Goal: Task Accomplishment & Management: Manage account settings

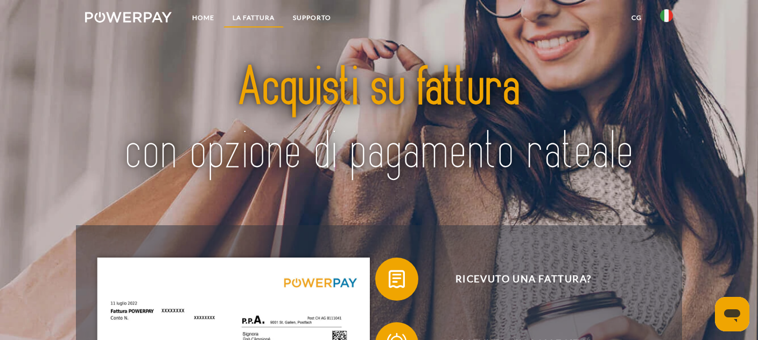
click at [258, 23] on link "LA FATTURA" at bounding box center [253, 17] width 60 height 19
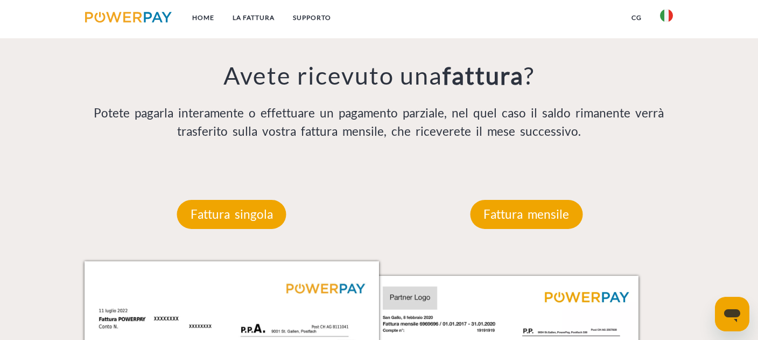
scroll to position [824, 0]
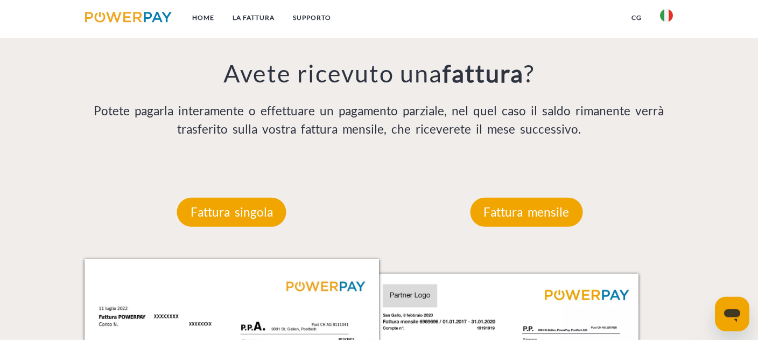
click at [528, 194] on div "Fattura mensile" at bounding box center [525, 212] width 177 height 94
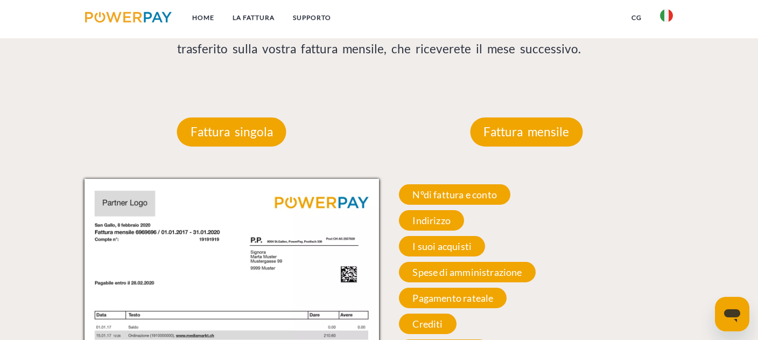
scroll to position [932, 0]
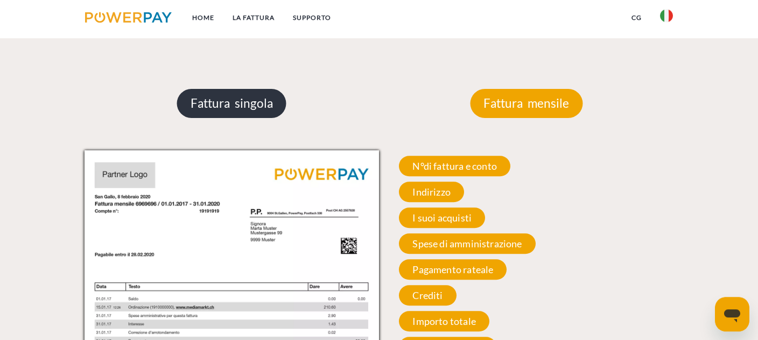
click at [232, 105] on p "Fattura singola" at bounding box center [231, 103] width 109 height 29
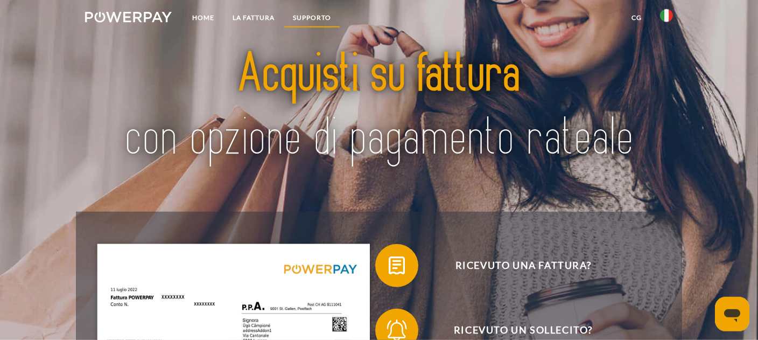
scroll to position [0, 0]
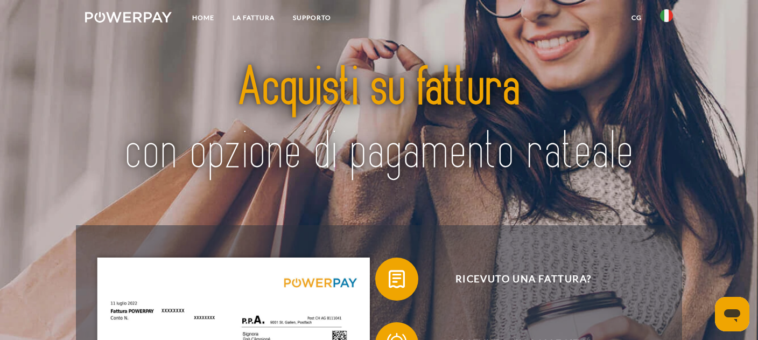
click at [153, 24] on link at bounding box center [128, 19] width 105 height 22
click at [636, 17] on link "CG" at bounding box center [636, 17] width 29 height 19
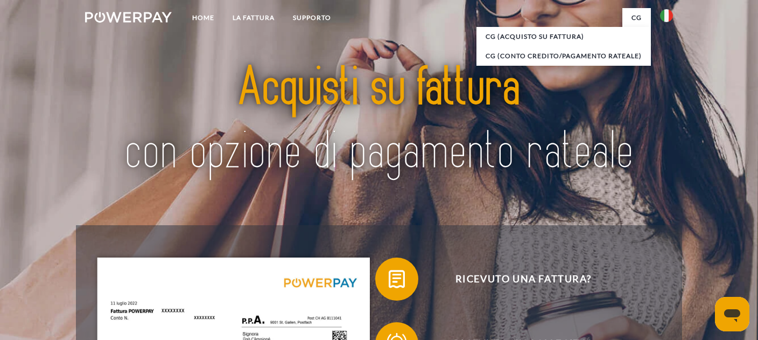
click at [636, 17] on link "CG" at bounding box center [636, 17] width 29 height 19
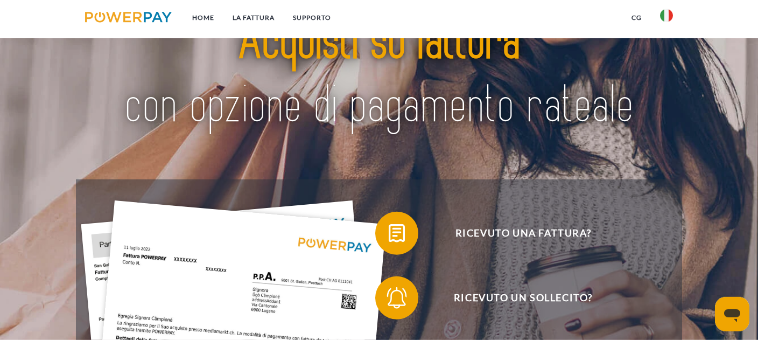
scroll to position [46, 0]
click at [661, 18] on img at bounding box center [666, 15] width 13 height 13
click at [667, 100] on img at bounding box center [666, 106] width 13 height 13
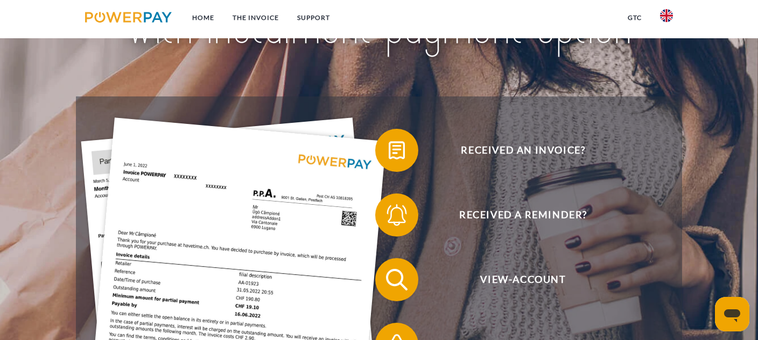
scroll to position [129, 0]
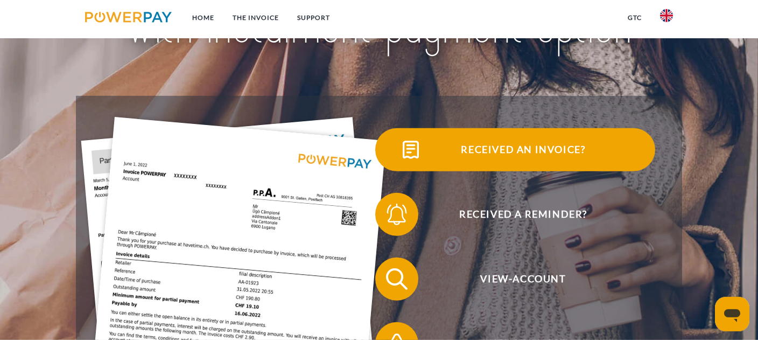
click at [473, 158] on span "Received an invoice?" at bounding box center [523, 149] width 264 height 43
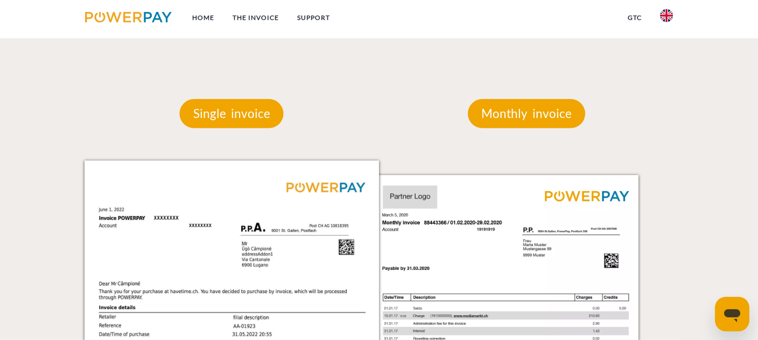
scroll to position [936, 0]
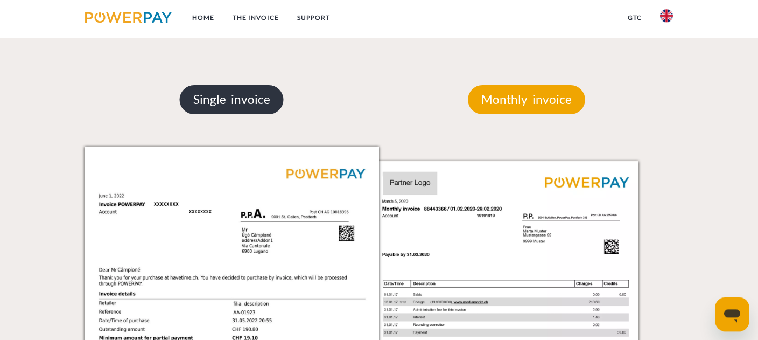
click at [238, 107] on p "Single invoice" at bounding box center [232, 99] width 104 height 29
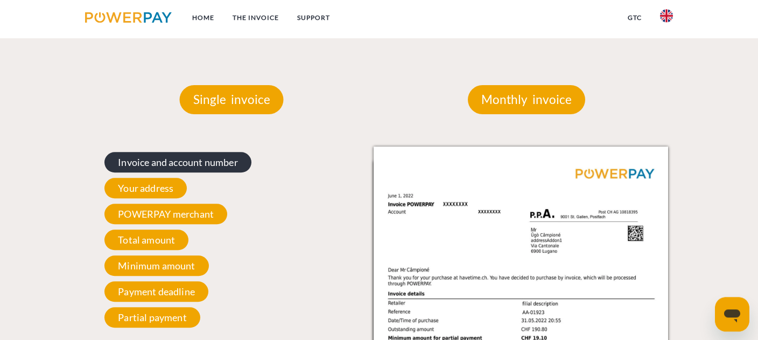
click at [198, 157] on span "Invoice and account number" at bounding box center [177, 162] width 147 height 20
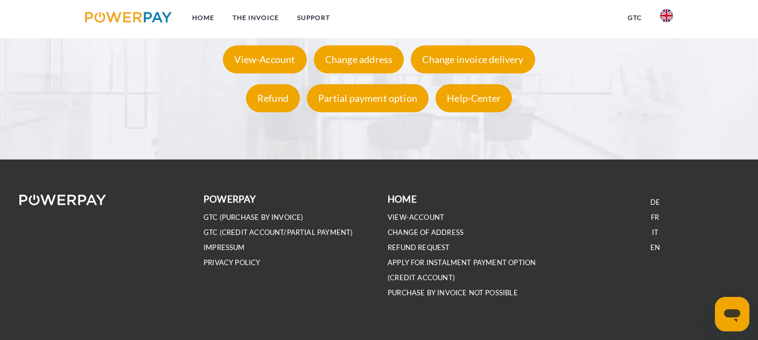
scroll to position [2149, 0]
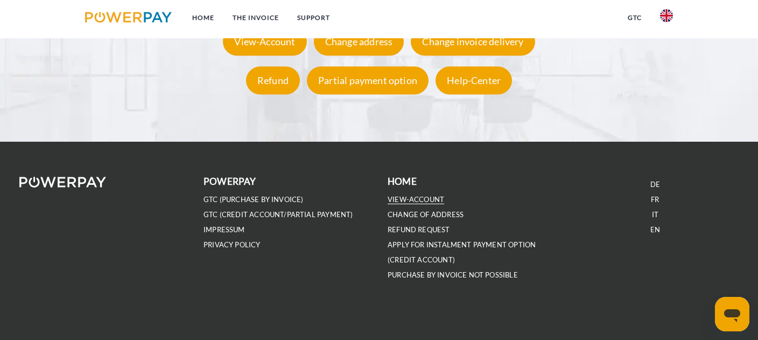
click at [415, 201] on link "VIEW-ACCOUNT" at bounding box center [415, 199] width 56 height 9
click at [416, 195] on link "VIEW-ACCOUNT" at bounding box center [415, 199] width 56 height 9
click at [656, 229] on link "EN" at bounding box center [655, 229] width 10 height 9
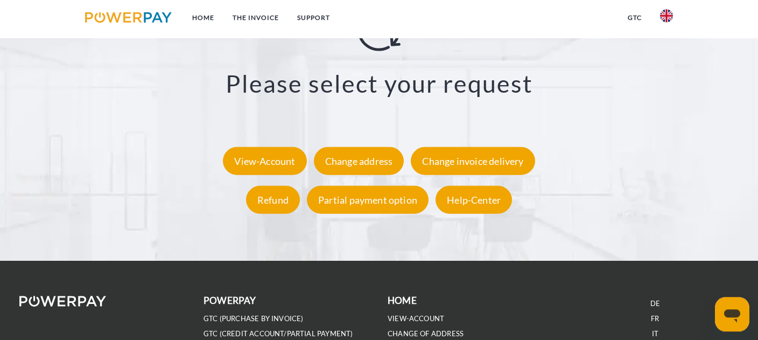
scroll to position [2084, 0]
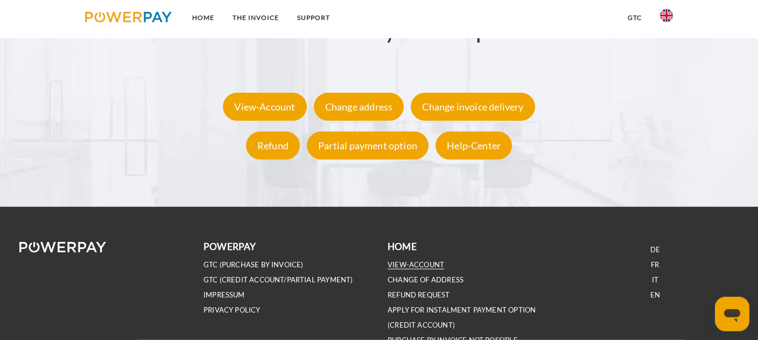
click at [426, 265] on link "VIEW-ACCOUNT" at bounding box center [415, 264] width 56 height 9
click at [289, 97] on div "View-Account" at bounding box center [264, 107] width 83 height 28
